Goal: Task Accomplishment & Management: Complete application form

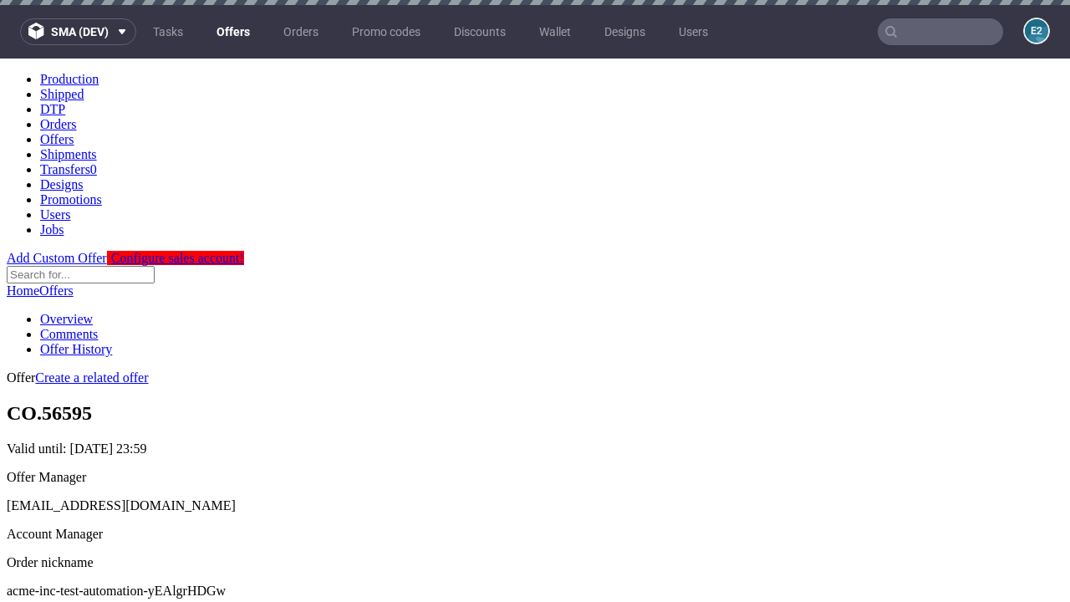
scroll to position [5, 0]
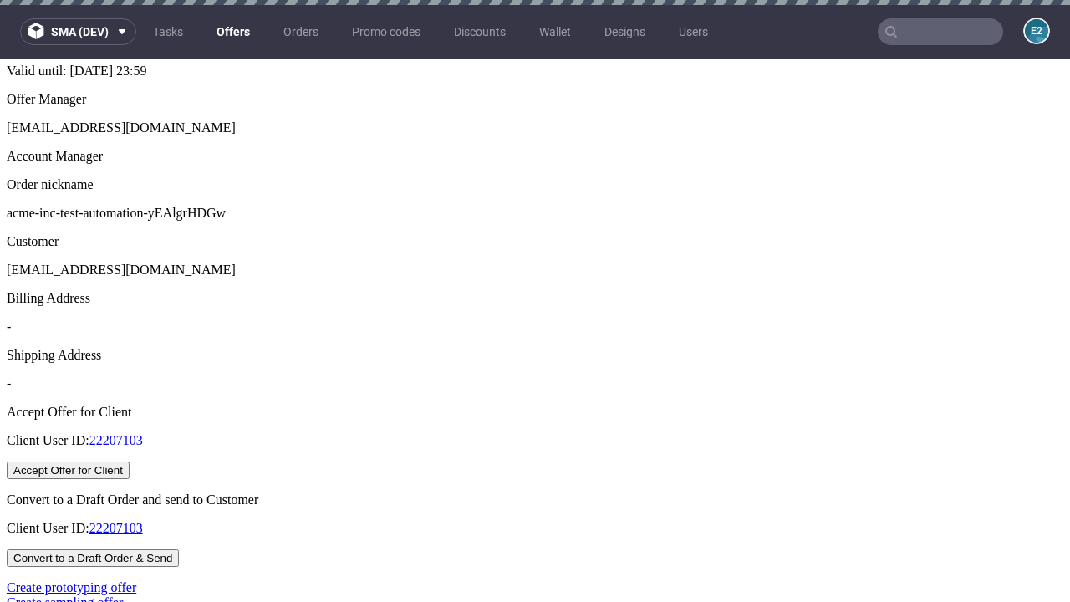
click at [130, 461] on button "Accept Offer for Client" at bounding box center [68, 470] width 123 height 18
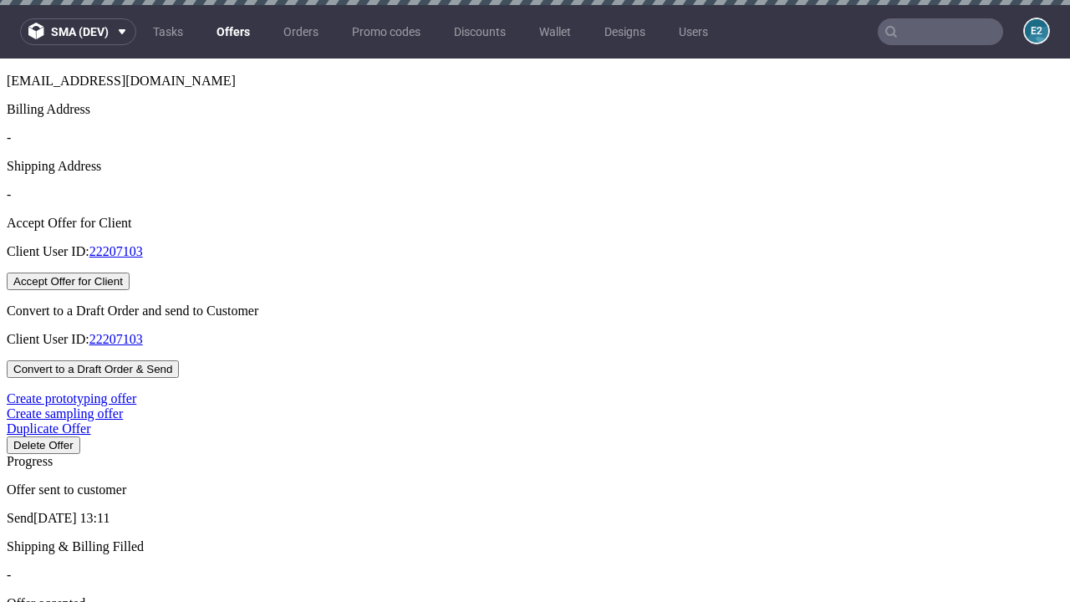
scroll to position [5, 0]
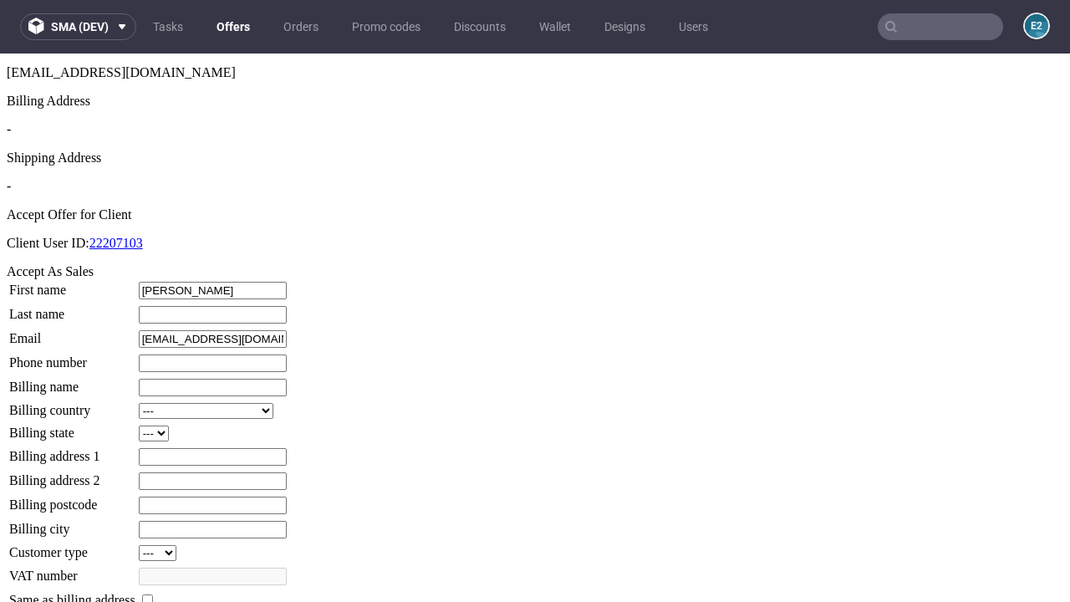
type input "[PERSON_NAME]"
type input "1509813888"
type input "Marilou_Hahn"
select select "13"
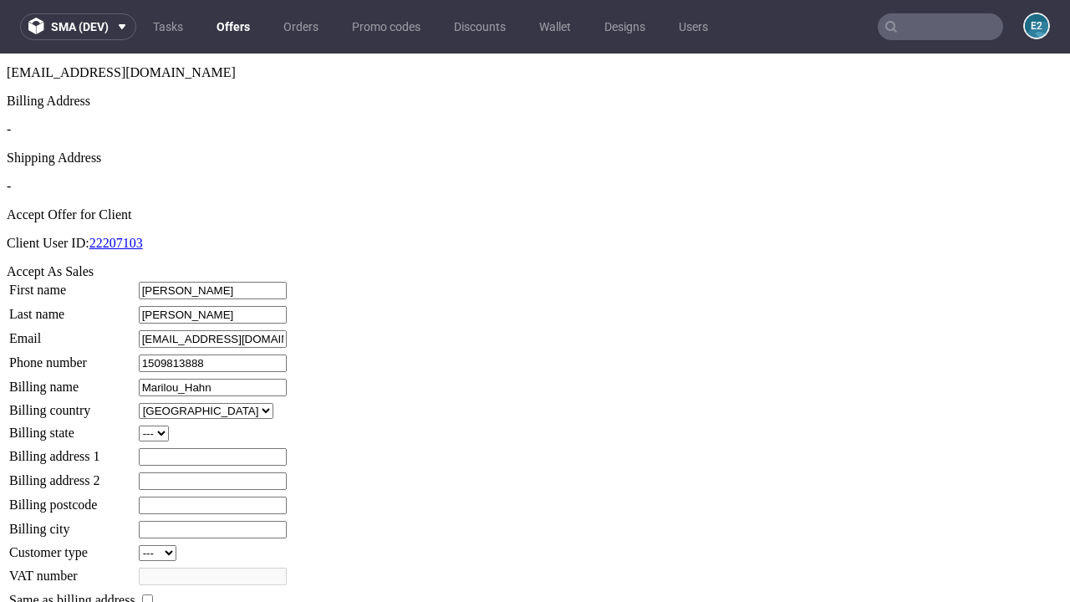
type input "Marilou_Hahn"
type input "79 The Paddock"
select select "132"
type input "79 The Paddock"
type input "QF75 9FV"
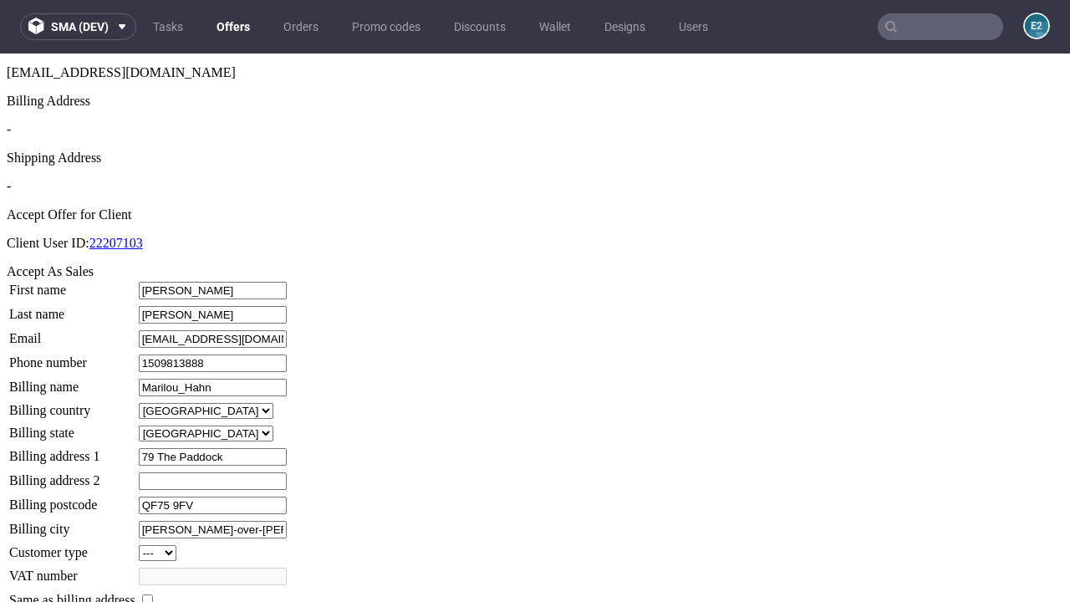
type input "[PERSON_NAME]-over-[PERSON_NAME]"
click at [153, 594] on input "checkbox" at bounding box center [147, 599] width 11 height 11
checkbox input "true"
type input "Marilou_Hahn"
select select "13"
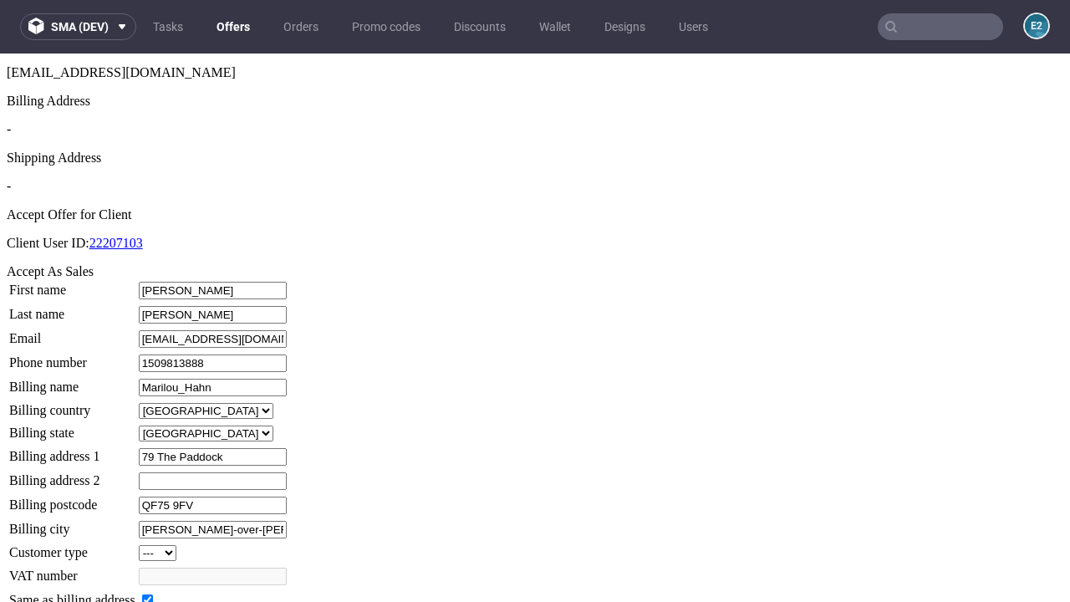
type input "79 The Paddock"
type input "QF75 9FV"
type input "[PERSON_NAME]-over-[PERSON_NAME]"
select select "132"
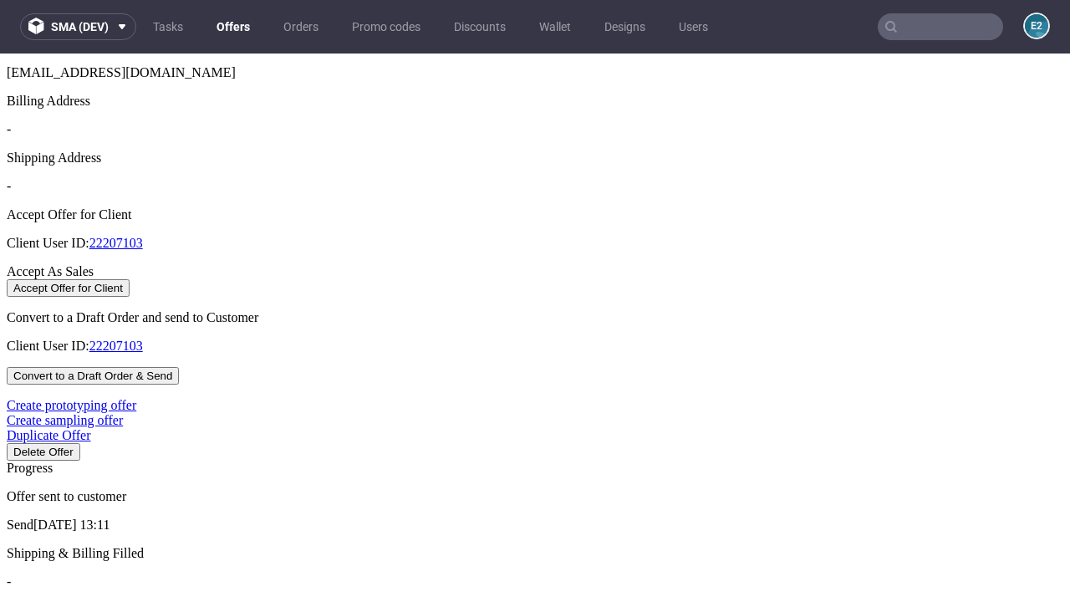
select select "13"
select select "132"
select select "13"
select select "132"
